Goal: Find specific page/section: Find specific page/section

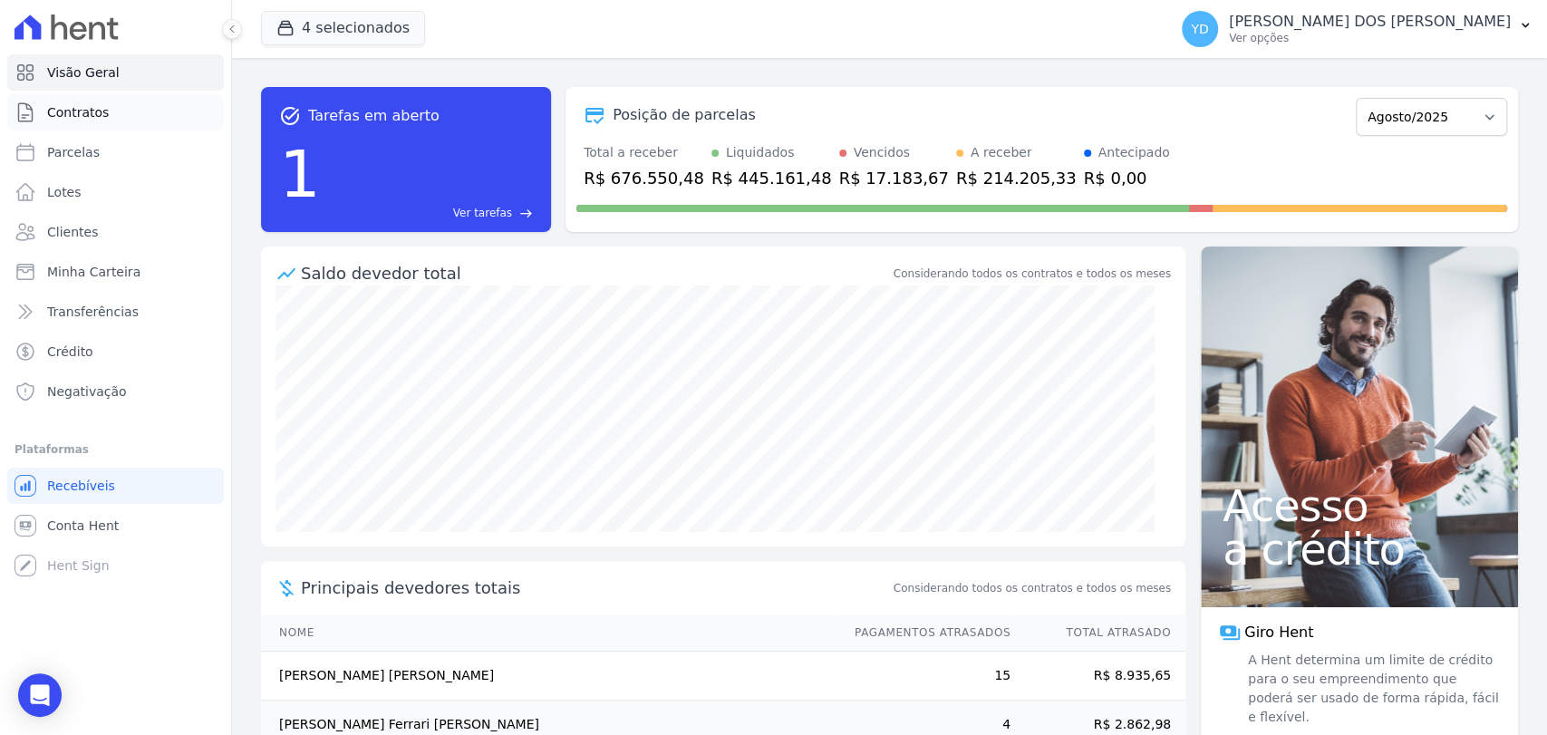
drag, startPoint x: 0, startPoint y: 0, endPoint x: 160, endPoint y: 116, distance: 197.3
click at [160, 116] on link "Contratos" at bounding box center [115, 112] width 217 height 36
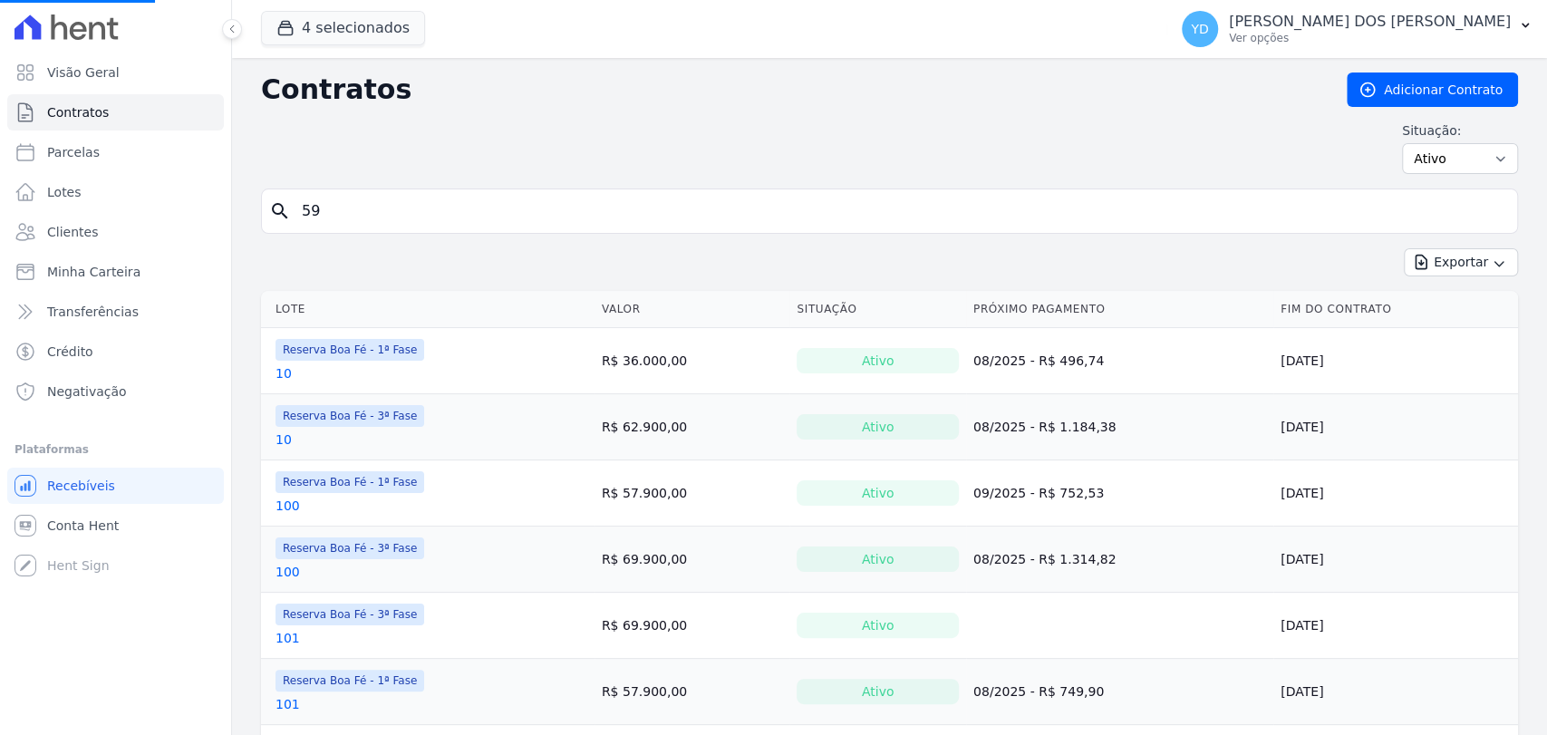
click at [330, 231] on div "search 59" at bounding box center [889, 211] width 1257 height 45
click at [334, 210] on input "59" at bounding box center [900, 211] width 1219 height 36
click at [334, 209] on input "search" at bounding box center [900, 211] width 1219 height 36
type input "204"
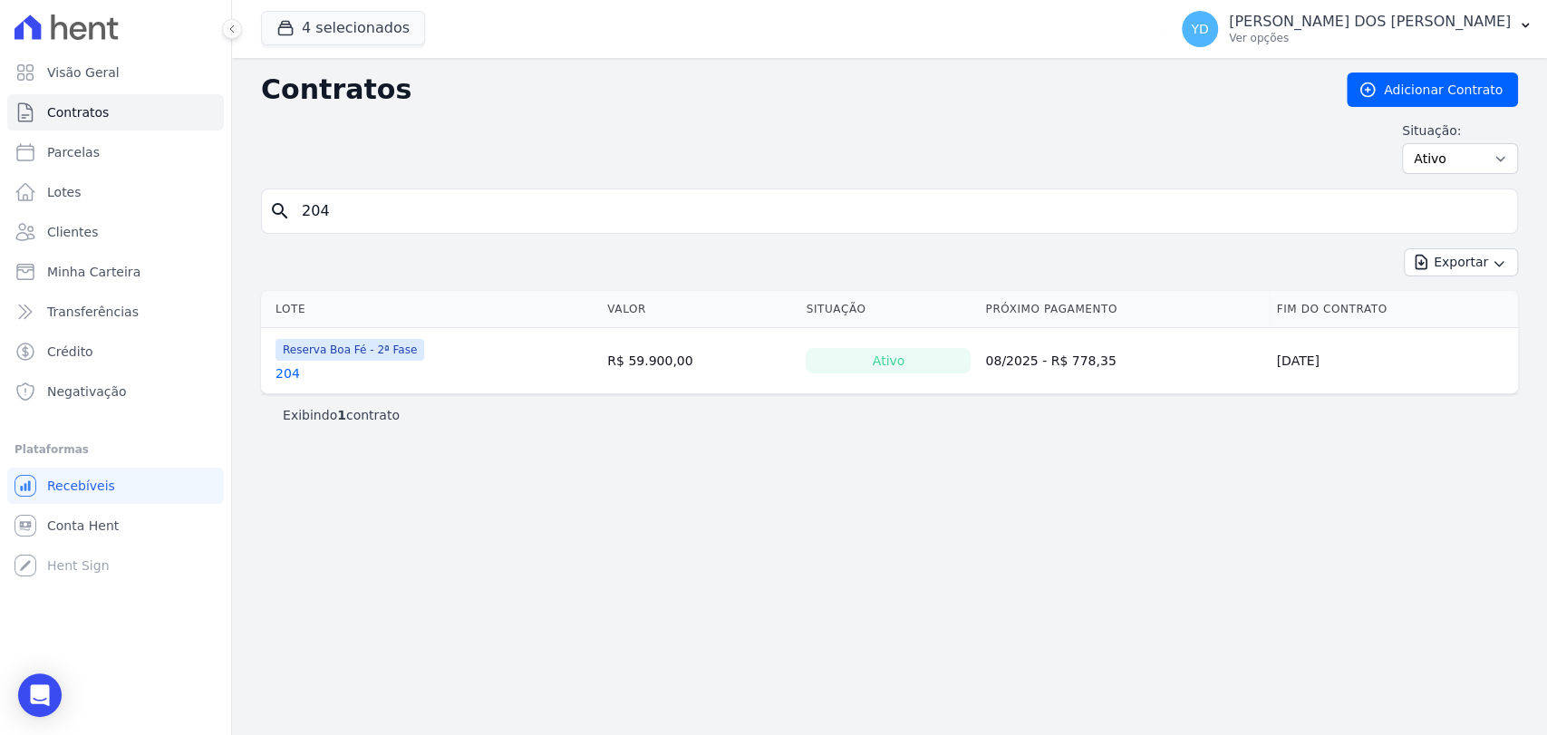
click at [282, 372] on link "204" at bounding box center [288, 373] width 24 height 18
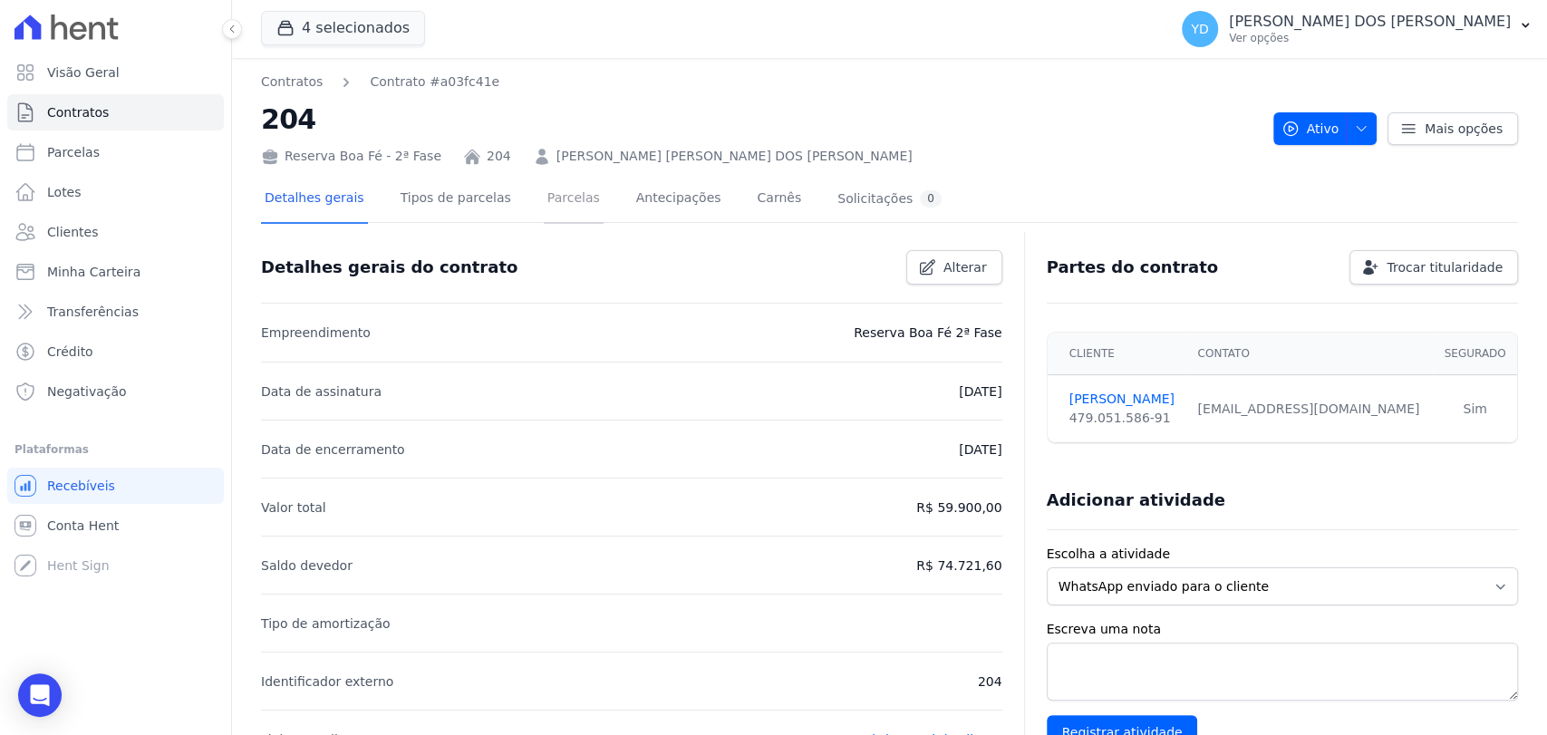
click at [556, 191] on link "Parcelas" at bounding box center [574, 200] width 60 height 48
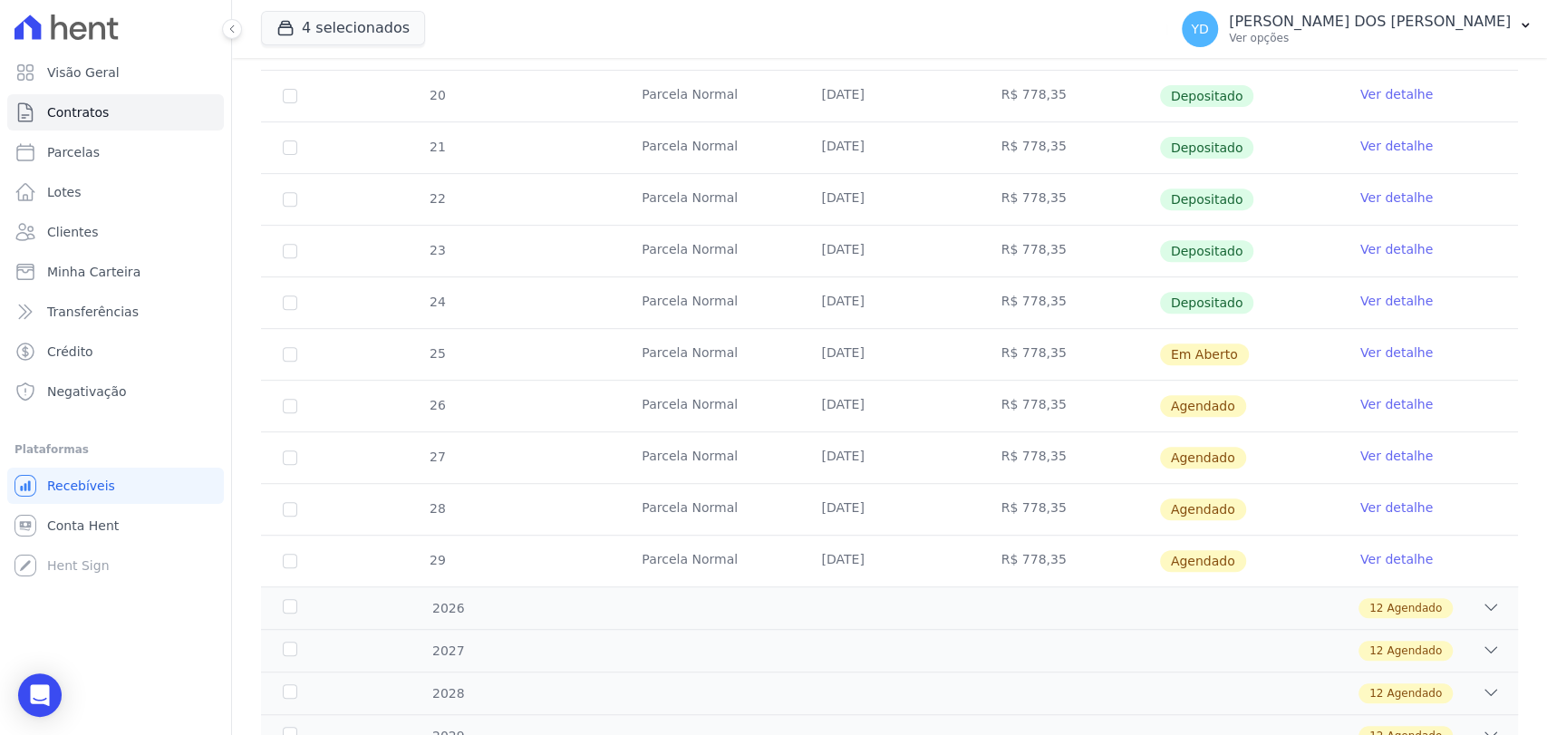
scroll to position [503, 0]
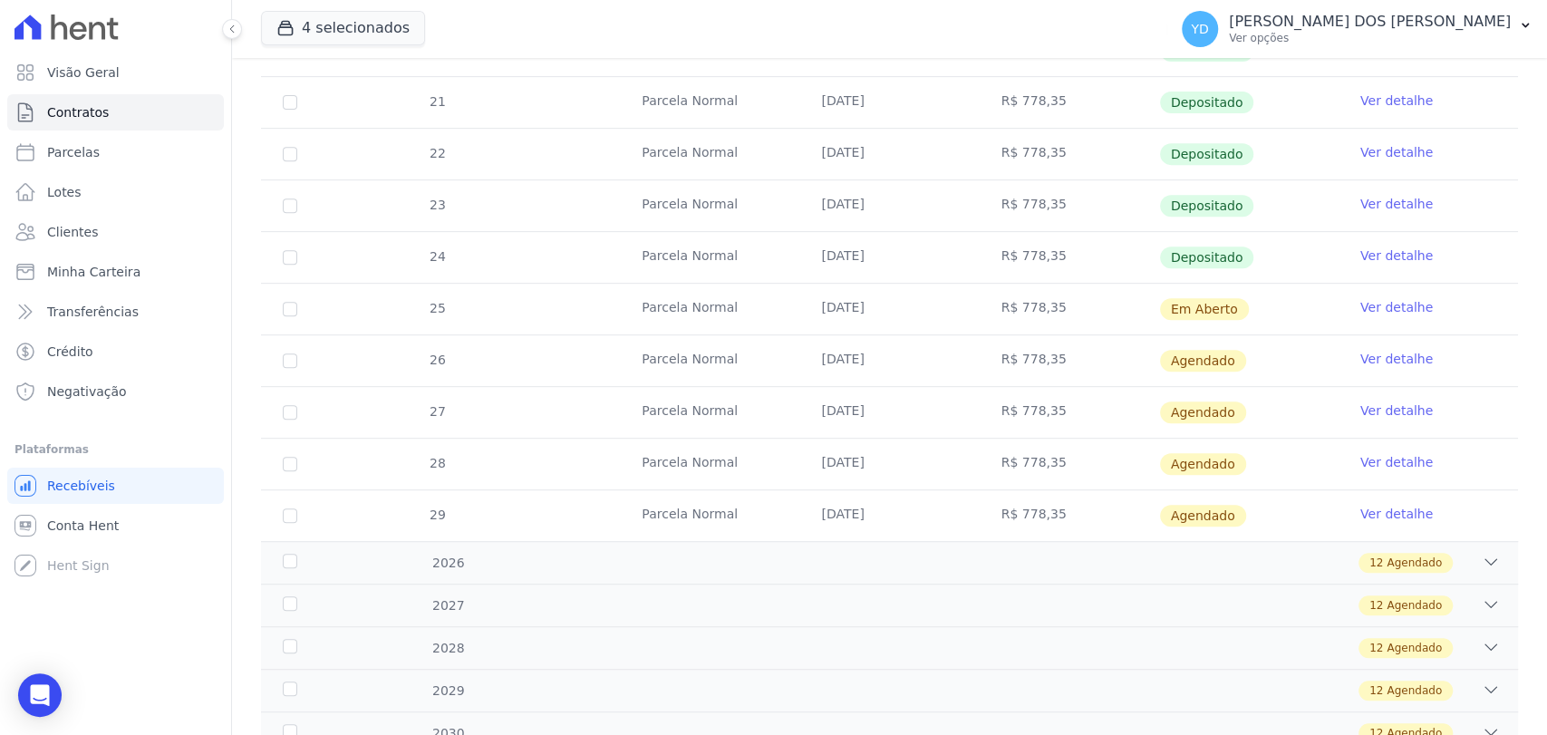
click at [1361, 306] on link "Ver detalhe" at bounding box center [1397, 307] width 73 height 18
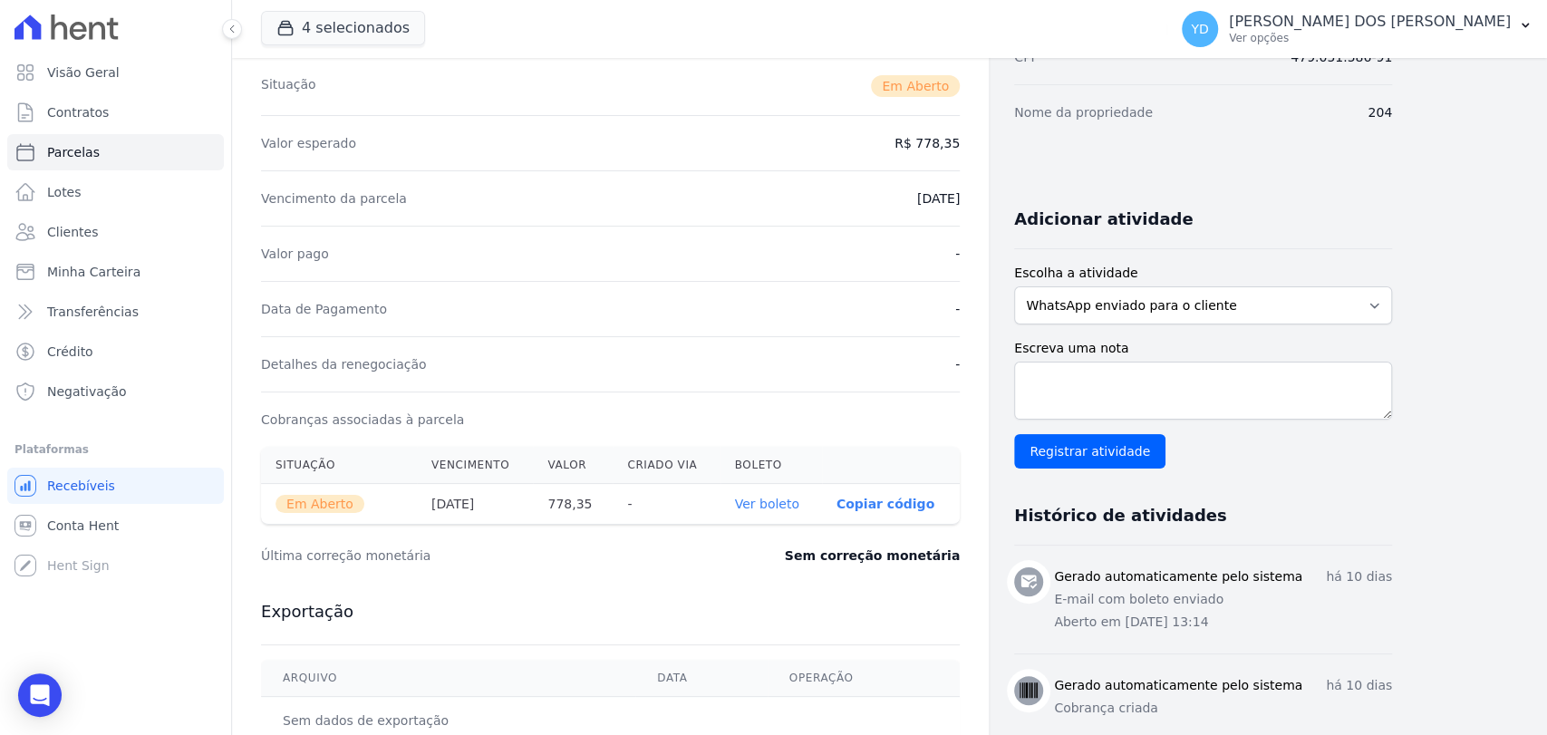
scroll to position [503, 0]
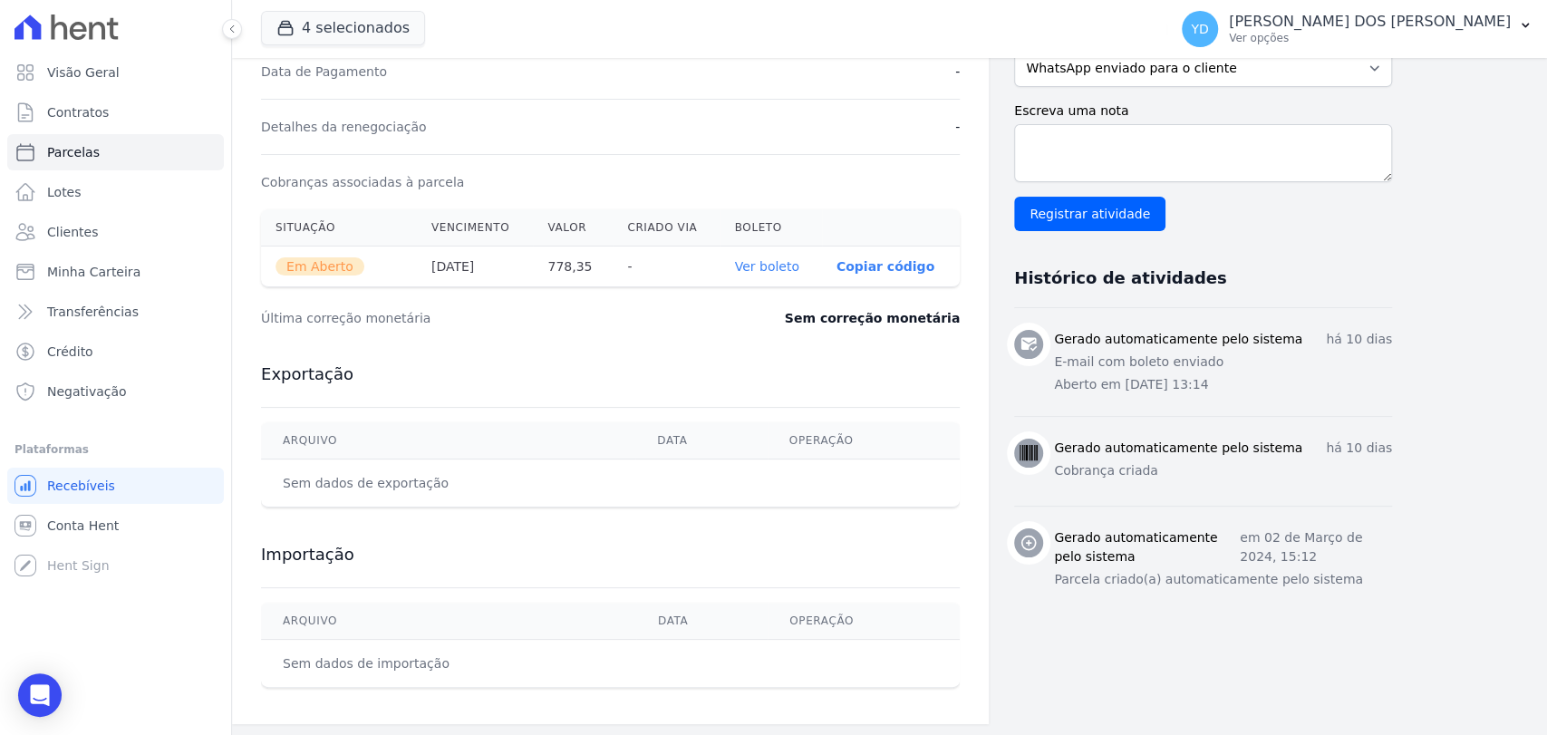
click at [783, 262] on link "Ver boleto" at bounding box center [767, 266] width 64 height 15
